Goal: Navigation & Orientation: Find specific page/section

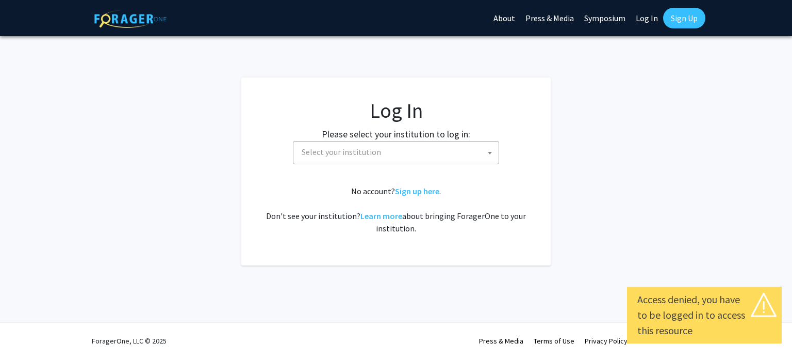
select select
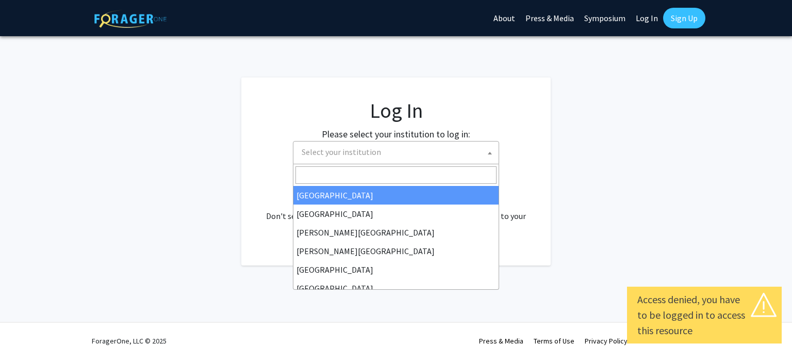
click at [470, 155] on span "Select your institution" at bounding box center [398, 151] width 201 height 21
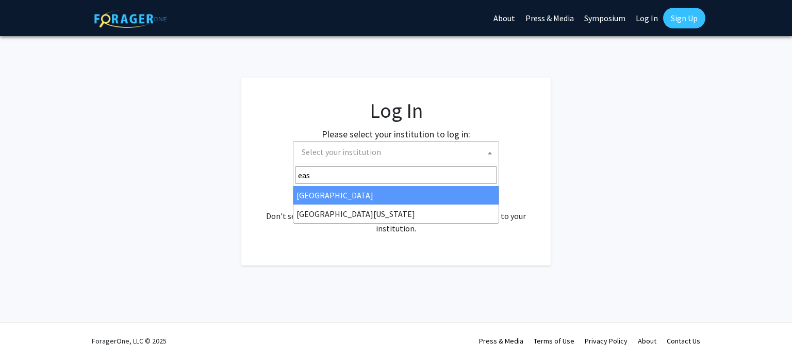
type input "eas"
select select "17"
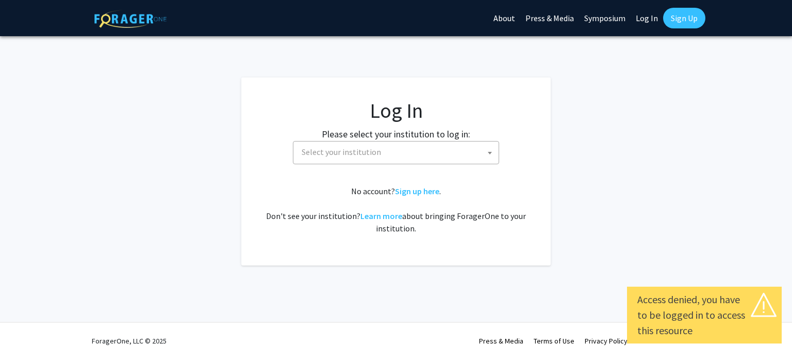
select select
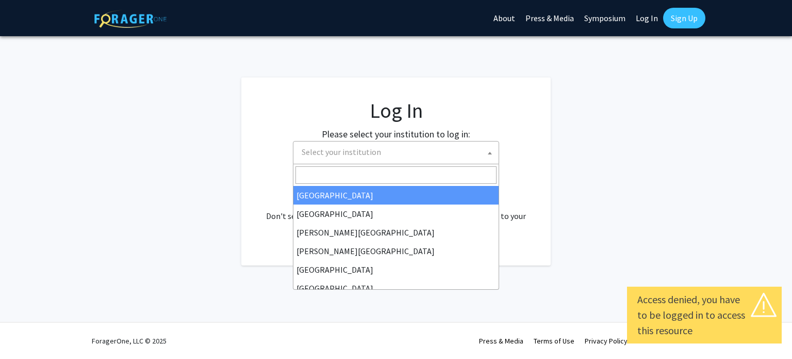
click at [440, 160] on span "Select your institution" at bounding box center [398, 151] width 201 height 21
click at [392, 167] on input "Search" at bounding box center [396, 175] width 201 height 18
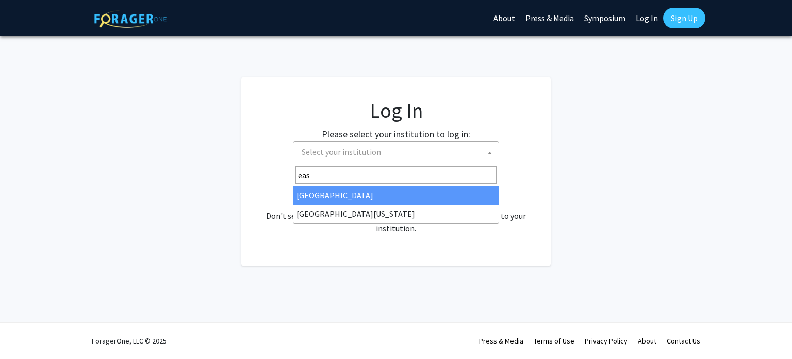
type input "eas"
select select "17"
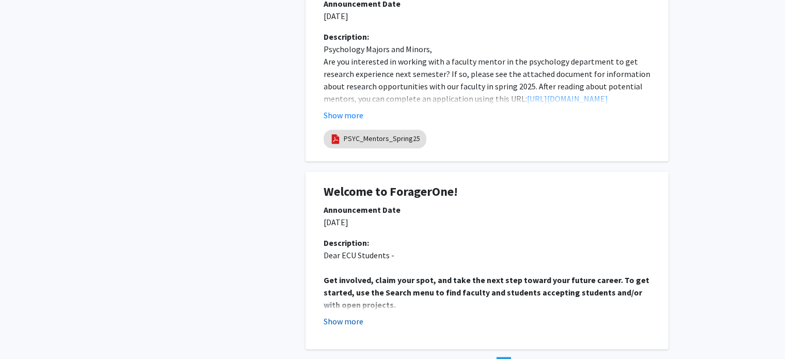
scroll to position [964, 0]
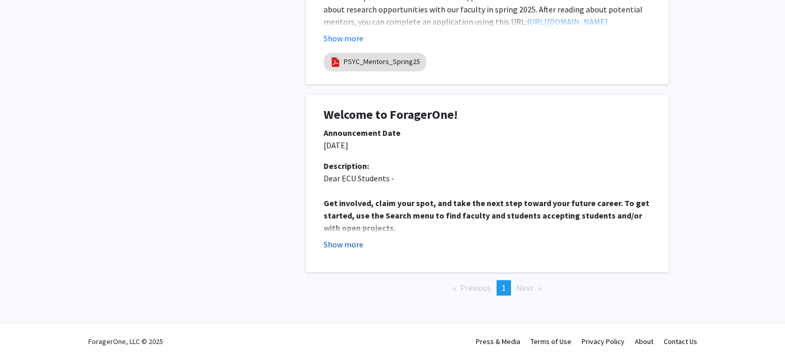
click at [346, 245] on button "Show more" at bounding box center [343, 244] width 40 height 12
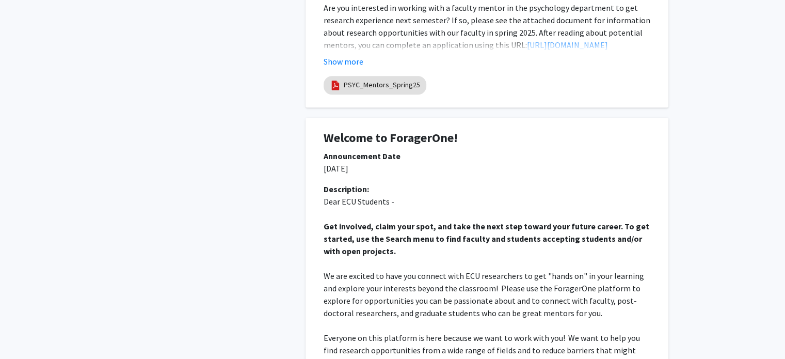
scroll to position [832, 0]
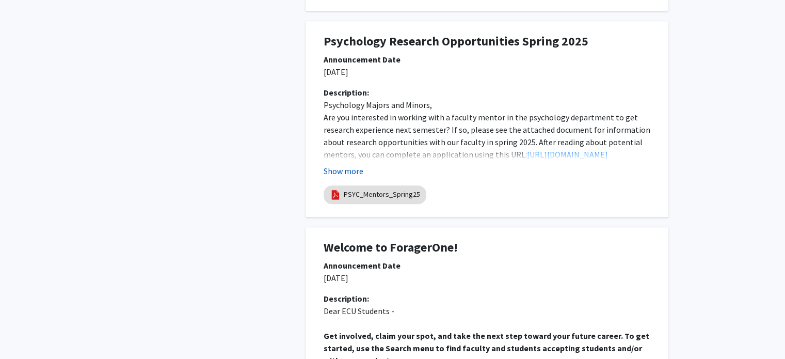
click at [341, 168] on button "Show more" at bounding box center [343, 171] width 40 height 12
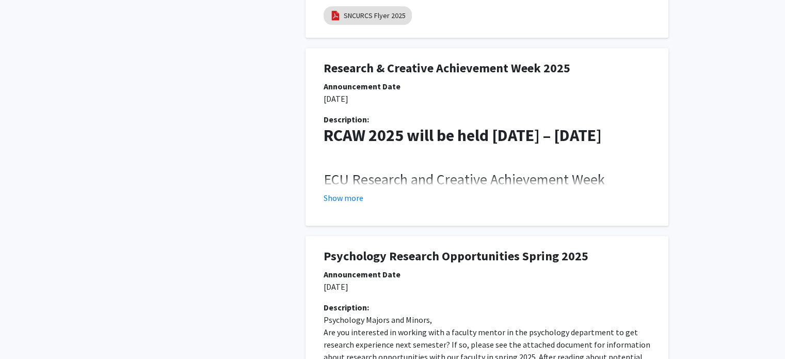
scroll to position [551, 0]
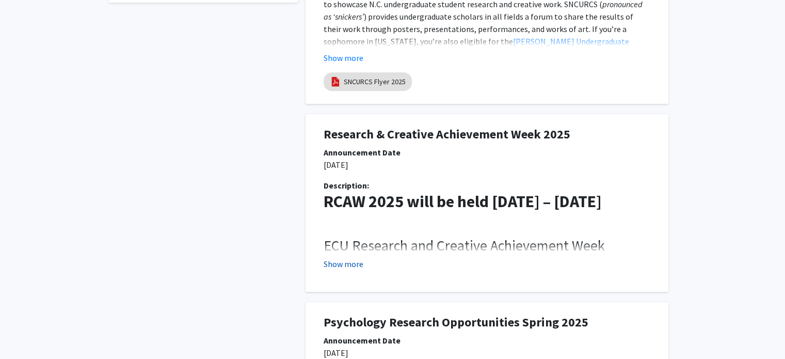
click at [345, 266] on button "Show more" at bounding box center [343, 263] width 40 height 12
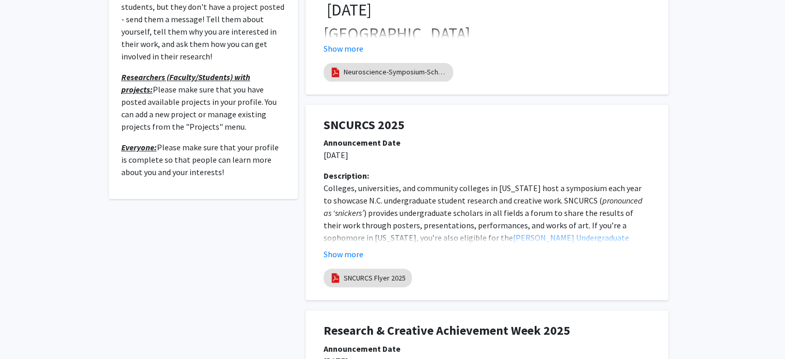
scroll to position [355, 0]
click at [341, 259] on button "Show more" at bounding box center [343, 254] width 40 height 12
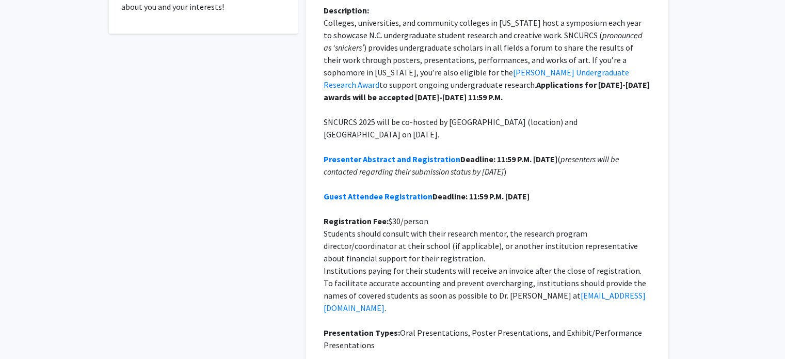
scroll to position [519, 0]
